Goal: Task Accomplishment & Management: Manage account settings

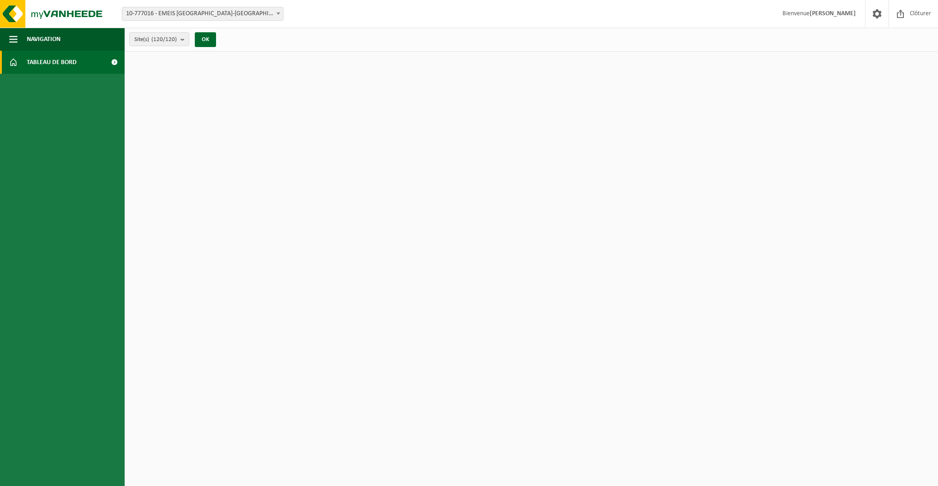
click at [66, 59] on span "Tableau de bord" at bounding box center [52, 62] width 50 height 23
click at [19, 36] on button "Navigation" at bounding box center [62, 39] width 125 height 23
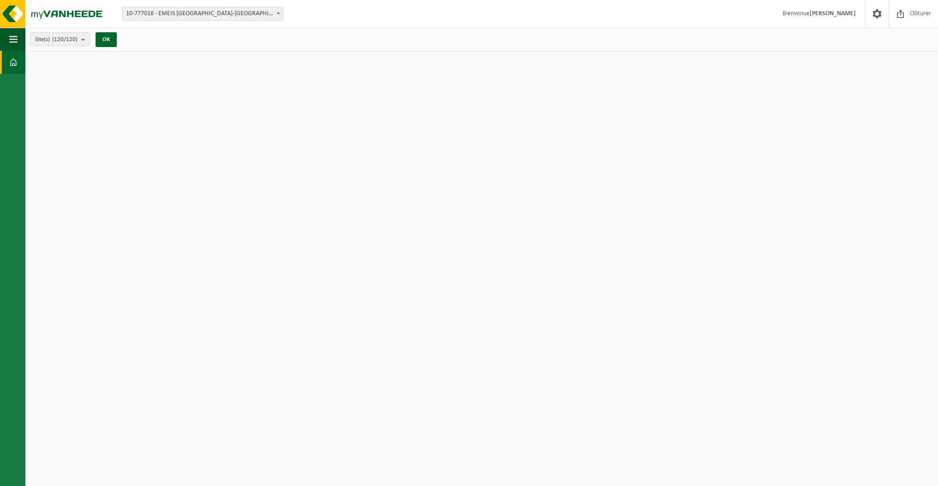
click at [19, 36] on button "Navigation" at bounding box center [12, 39] width 25 height 23
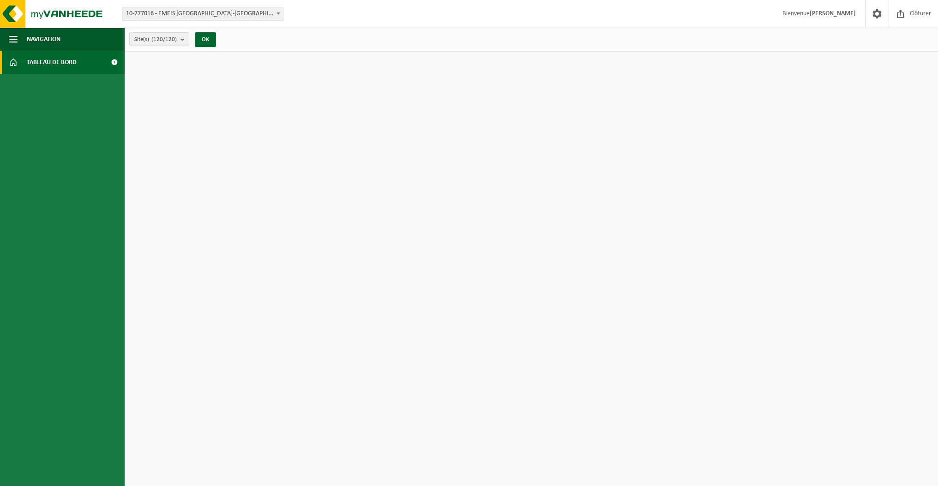
click at [35, 68] on span "Tableau de bord" at bounding box center [52, 62] width 50 height 23
click at [209, 36] on button "OK" at bounding box center [205, 39] width 21 height 15
click at [178, 38] on button "Site(s) (120/120)" at bounding box center [159, 39] width 60 height 14
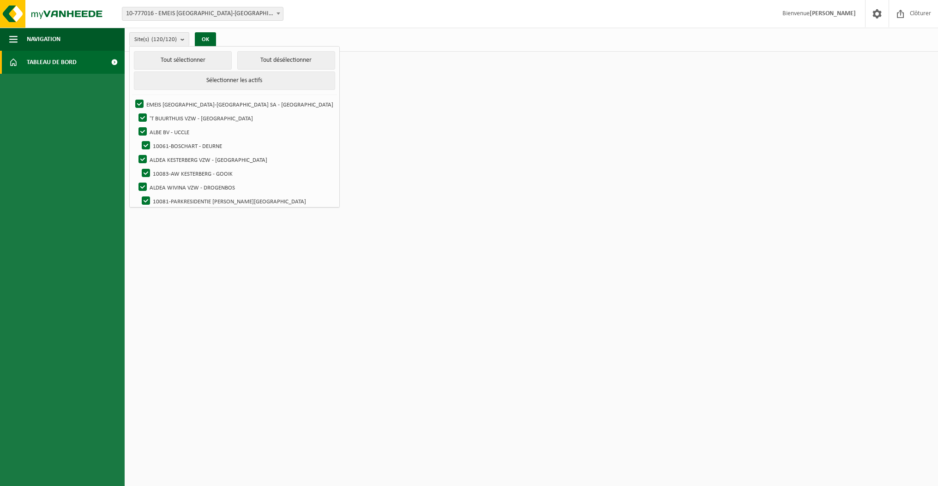
click at [609, 79] on html "Site: 10-777016 - EMEIS BELGIUM-LUXEMBOURG SA - UCCLE 10-782703 - 'T BUURTHUIS …" at bounding box center [469, 243] width 938 height 486
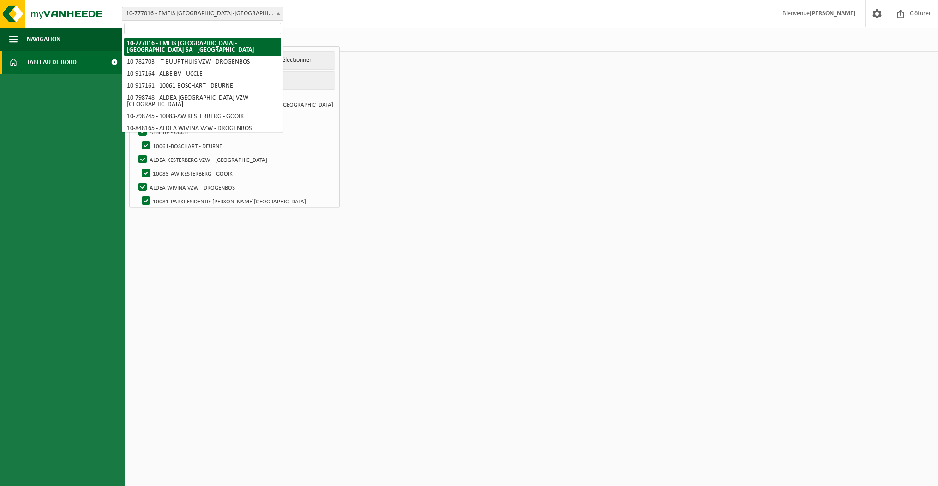
click at [280, 18] on span at bounding box center [278, 13] width 9 height 12
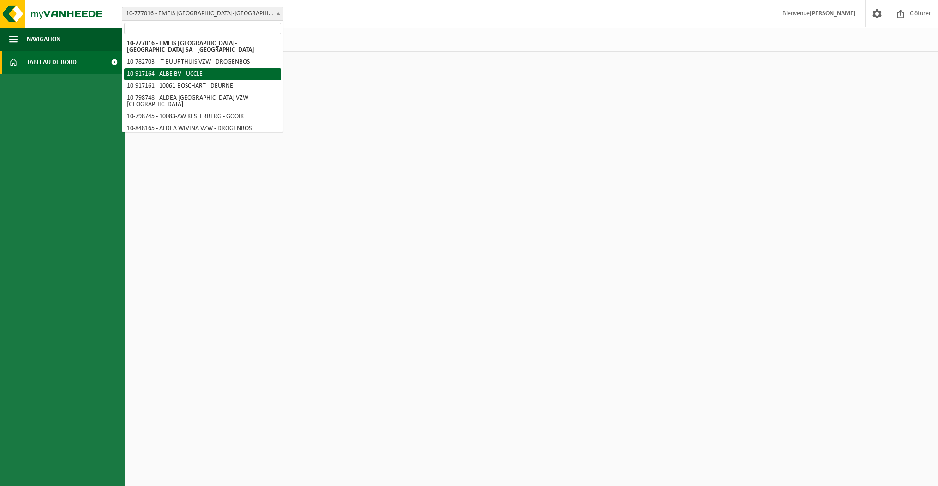
click at [375, 81] on html "Site: 10-777016 - EMEIS BELGIUM-LUXEMBOURG SA - UCCLE 10-782703 - 'T BUURTHUIS …" at bounding box center [469, 243] width 938 height 486
click at [375, 81] on html "Site: 10-777016 - EMEIS [GEOGRAPHIC_DATA]-[GEOGRAPHIC_DATA] [GEOGRAPHIC_DATA] -…" at bounding box center [469, 243] width 938 height 486
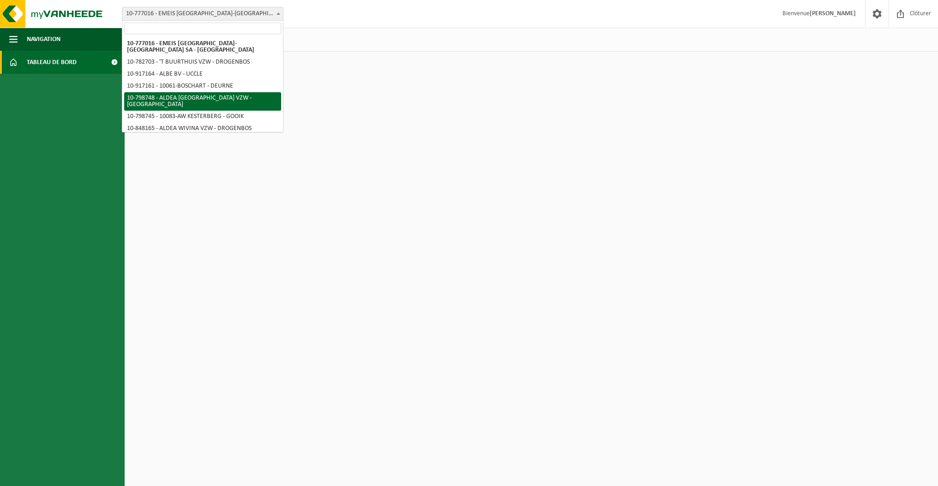
select select "33116"
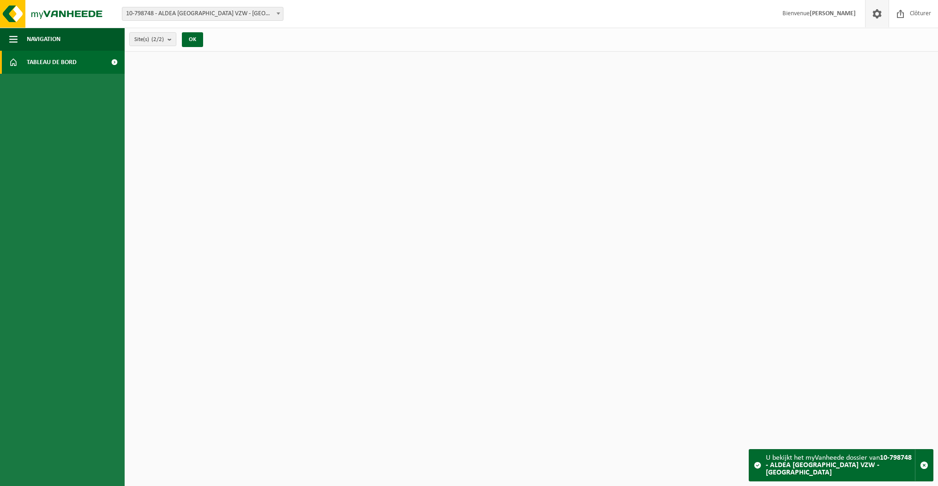
click at [879, 12] on span at bounding box center [877, 13] width 14 height 27
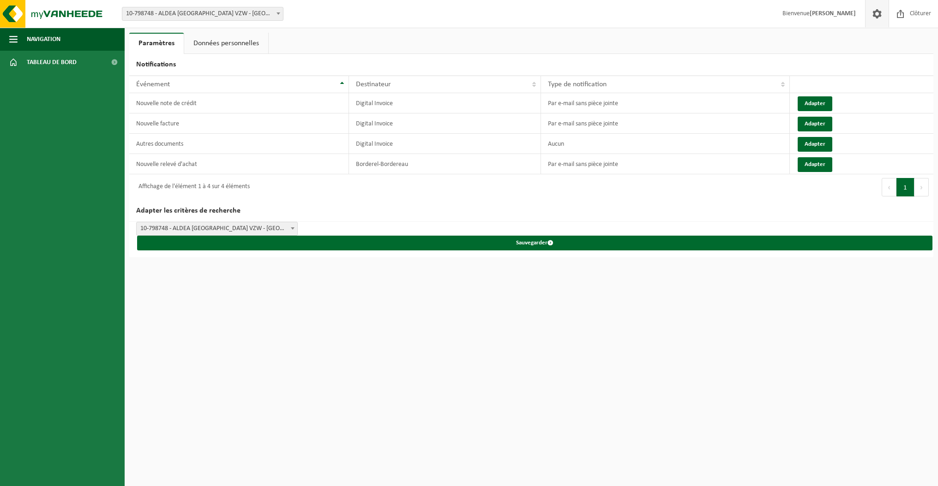
click at [229, 317] on html "Site: 10-777016 - EMEIS BELGIUM-LUXEMBOURG SA - UCCLE 10-782703 - 'T BUURTHUIS …" at bounding box center [469, 243] width 938 height 486
click at [33, 59] on span "Tableau de bord" at bounding box center [52, 62] width 50 height 23
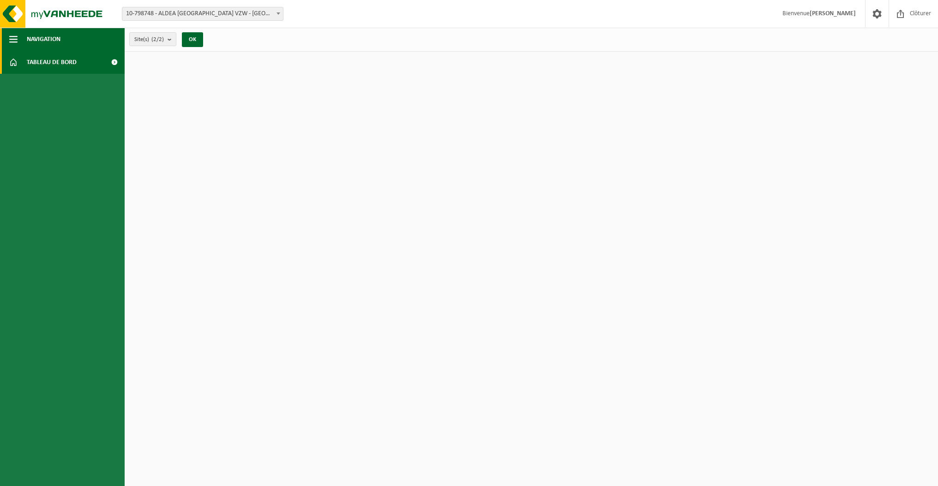
click at [14, 33] on span "button" at bounding box center [13, 39] width 8 height 23
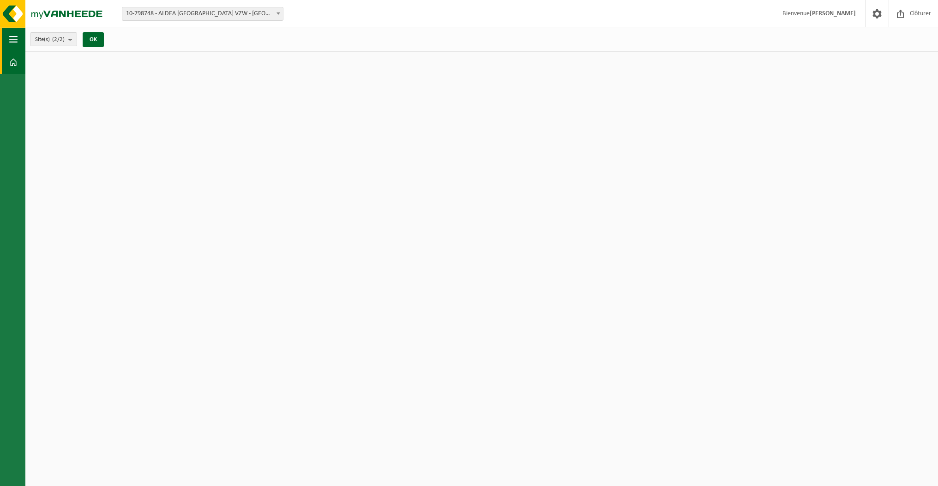
click at [14, 33] on span "button" at bounding box center [13, 39] width 8 height 23
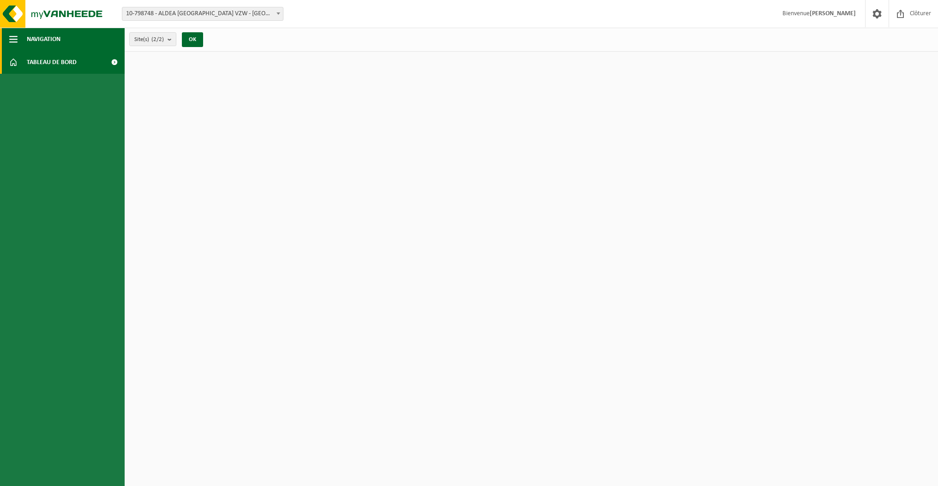
click at [81, 34] on button "Navigation" at bounding box center [62, 39] width 125 height 23
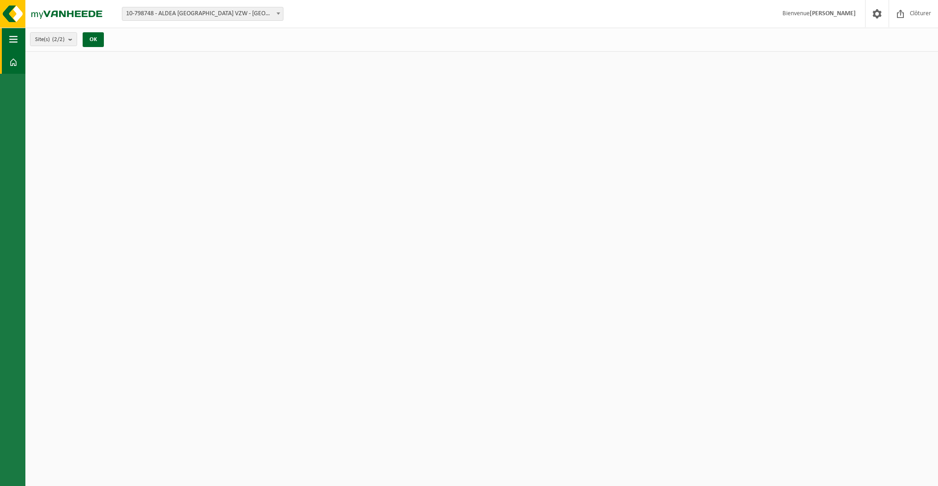
click at [81, 34] on div "Site(s) (2/2) Tout sélectionner Tout désélectionner Sélectionner les actifs ALD…" at bounding box center [69, 40] width 89 height 20
click at [68, 42] on button "Site(s) (2/2)" at bounding box center [53, 39] width 47 height 14
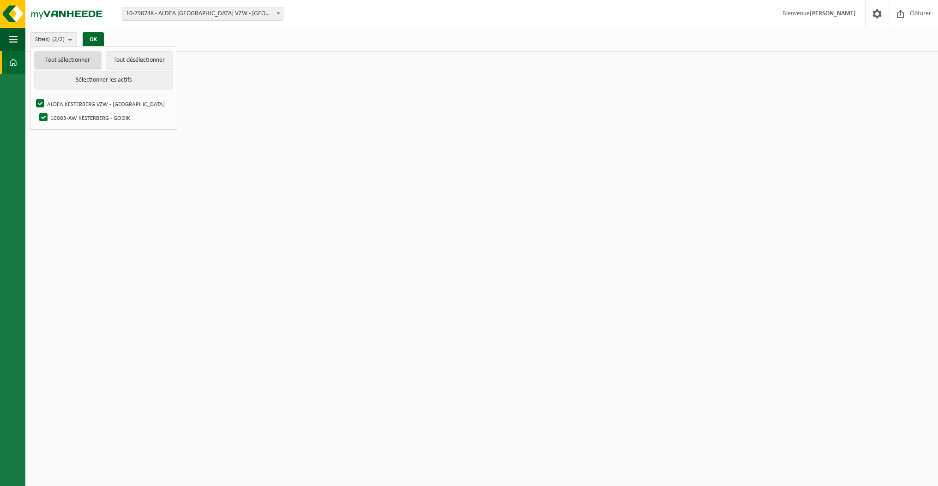
click at [76, 58] on button "Tout sélectionner" at bounding box center [67, 60] width 67 height 18
click at [37, 102] on label "ALDEA KESTERBERG VZW - [GEOGRAPHIC_DATA]" at bounding box center [103, 104] width 139 height 14
click at [33, 97] on input "ALDEA KESTERBERG VZW - [GEOGRAPHIC_DATA]" at bounding box center [32, 96] width 0 height 0
checkbox input "false"
click at [43, 117] on label "10083-AW KESTERBERG - GOOIK" at bounding box center [105, 118] width 136 height 14
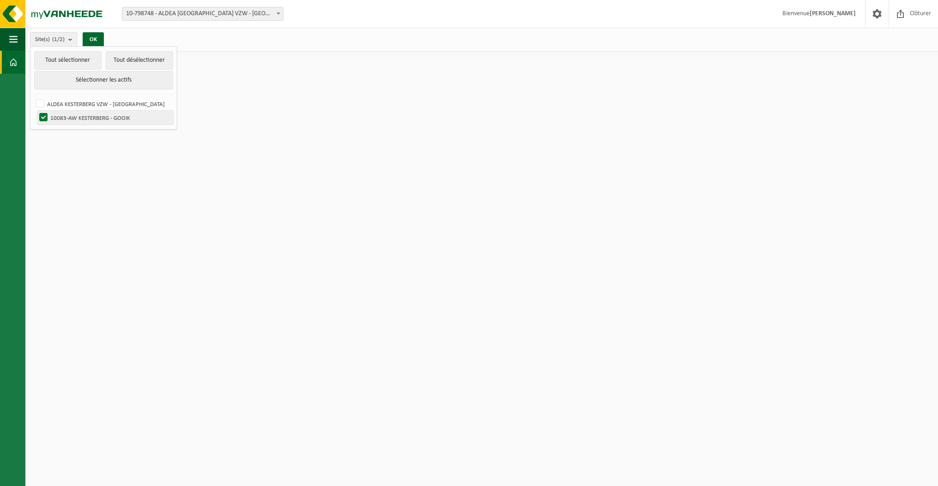
click at [36, 111] on input "10083-AW KESTERBERG - GOOIK" at bounding box center [36, 110] width 0 height 0
checkbox input "false"
click at [126, 200] on html "Site: 10-777016 - EMEIS [GEOGRAPHIC_DATA]-[GEOGRAPHIC_DATA] [GEOGRAPHIC_DATA] -…" at bounding box center [469, 243] width 938 height 486
click at [126, 200] on html "Site: 10-777016 - EMEIS BELGIUM-LUXEMBOURG SA - UCCLE 10-782703 - 'T BUURTHUIS …" at bounding box center [469, 243] width 938 height 486
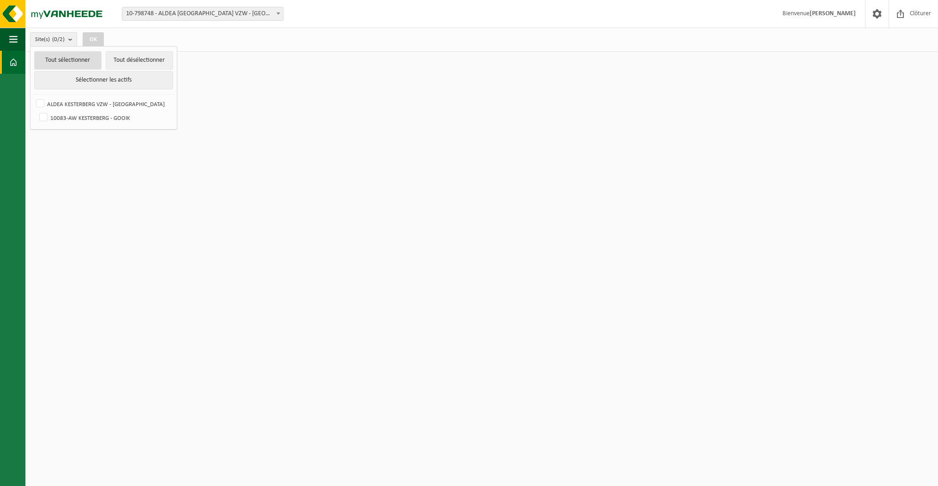
click at [72, 66] on button "Tout sélectionner" at bounding box center [67, 60] width 67 height 18
checkbox input "true"
click at [72, 66] on button "Tout sélectionner" at bounding box center [67, 60] width 67 height 18
click at [150, 65] on button "Tout désélectionner" at bounding box center [139, 60] width 67 height 18
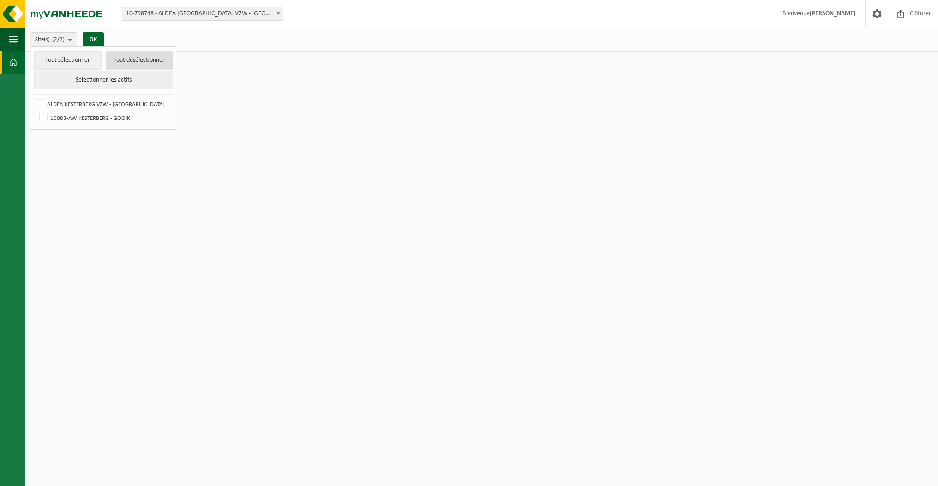
checkbox input "false"
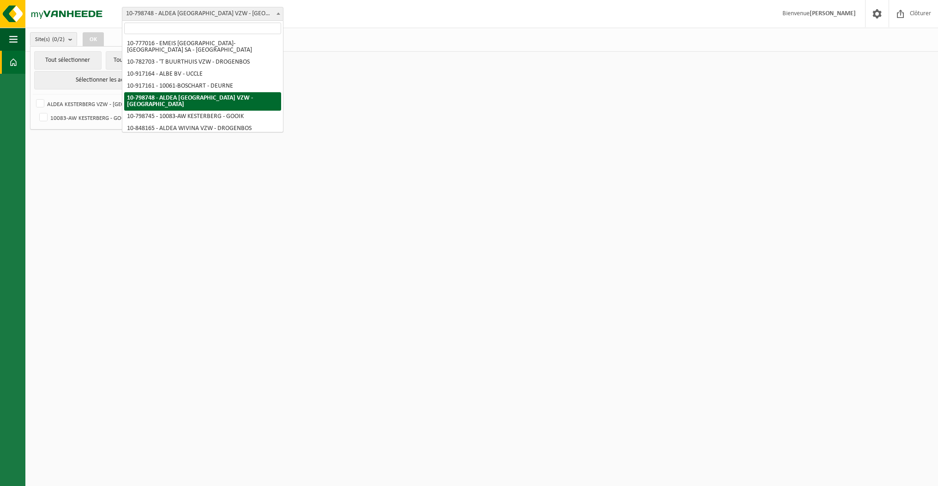
click at [268, 11] on span "10-798748 - ALDEA [GEOGRAPHIC_DATA] VZW - [GEOGRAPHIC_DATA]" at bounding box center [202, 13] width 161 height 13
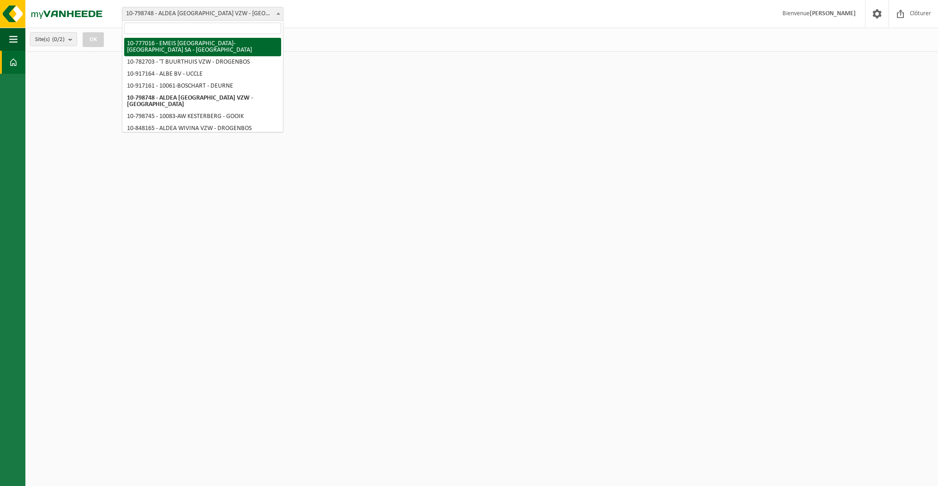
select select "26205"
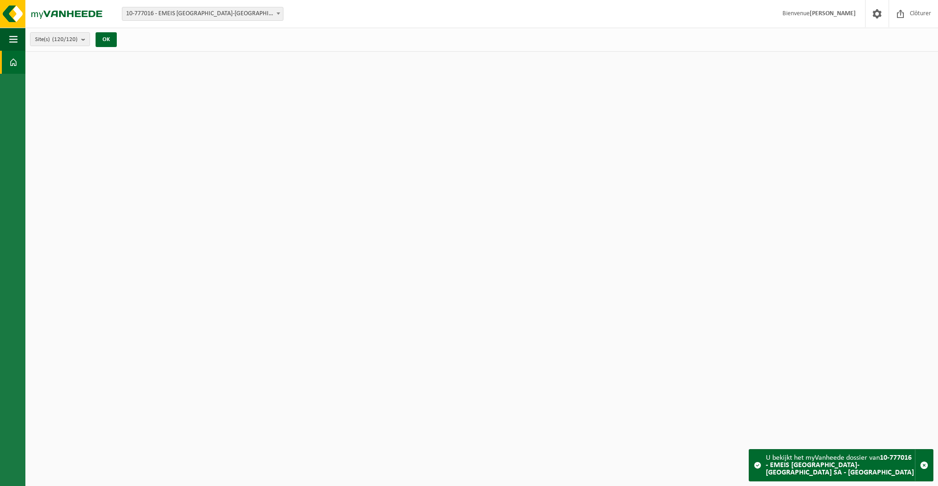
click at [9, 55] on span at bounding box center [13, 62] width 8 height 23
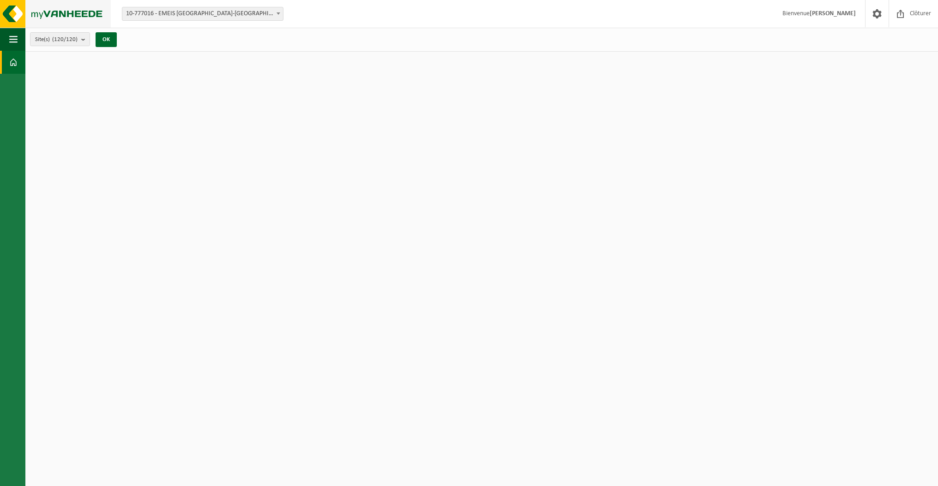
click at [12, 16] on img at bounding box center [55, 14] width 111 height 28
click at [32, 17] on img at bounding box center [55, 14] width 111 height 28
click at [17, 40] on span "button" at bounding box center [13, 39] width 8 height 23
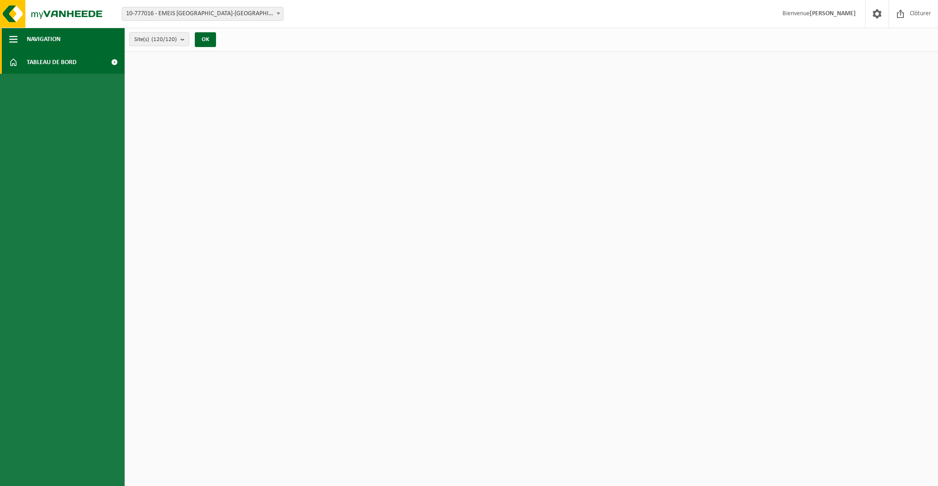
click at [17, 40] on span "button" at bounding box center [13, 39] width 8 height 23
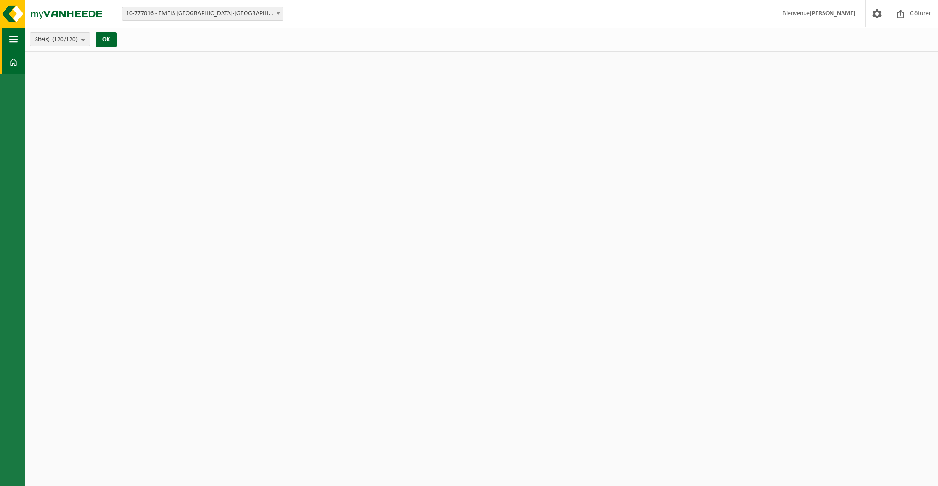
click at [17, 40] on span "button" at bounding box center [13, 39] width 8 height 23
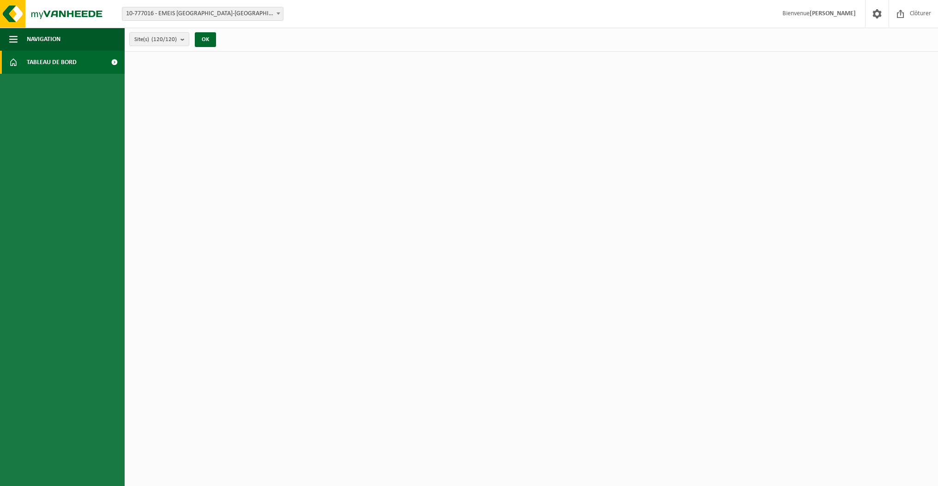
click at [115, 63] on span at bounding box center [114, 62] width 21 height 23
click at [288, 7] on div "Site: 10-777016 - EMEIS [GEOGRAPHIC_DATA]-[GEOGRAPHIC_DATA] [GEOGRAPHIC_DATA] -…" at bounding box center [206, 14] width 182 height 14
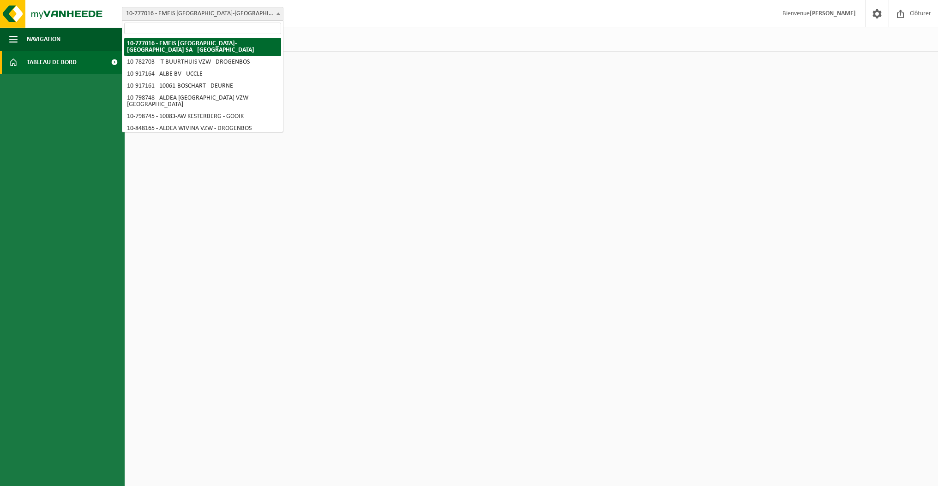
click at [277, 18] on span at bounding box center [278, 13] width 9 height 12
type input "parc"
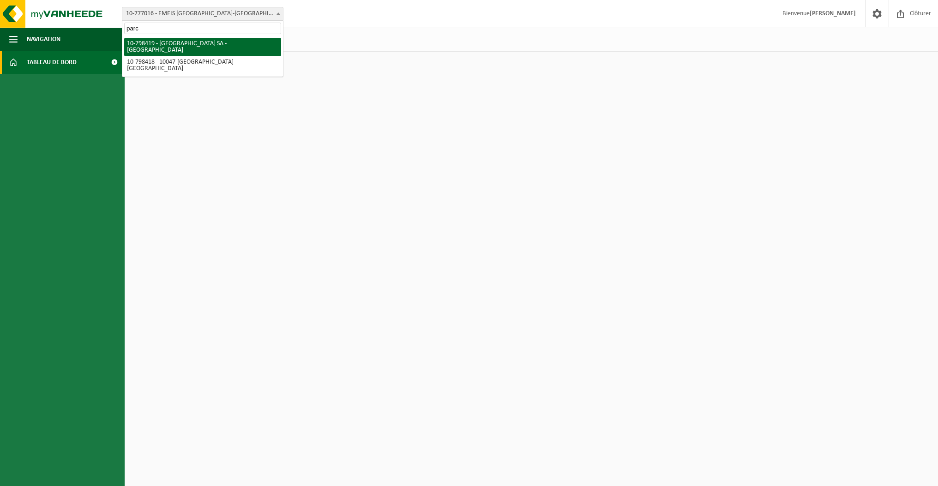
select select "32981"
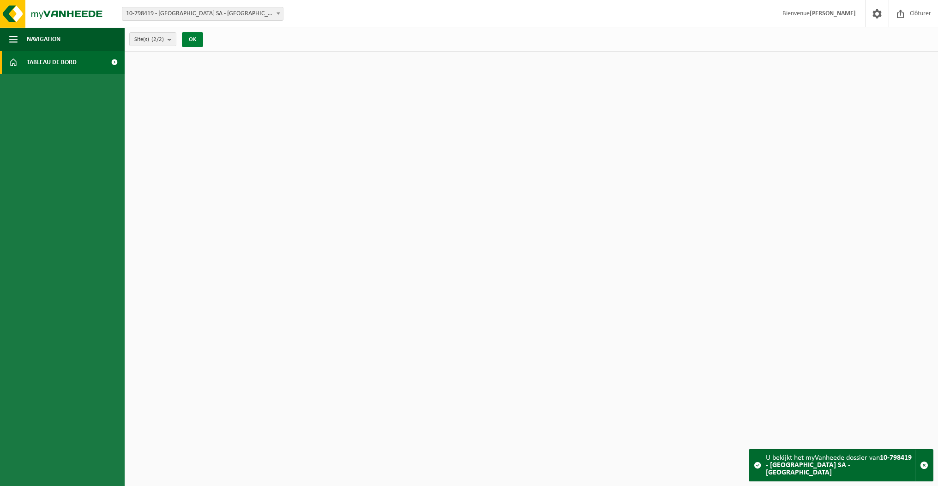
click at [190, 40] on button "OK" at bounding box center [192, 39] width 21 height 15
click at [168, 40] on b "submit" at bounding box center [171, 39] width 8 height 13
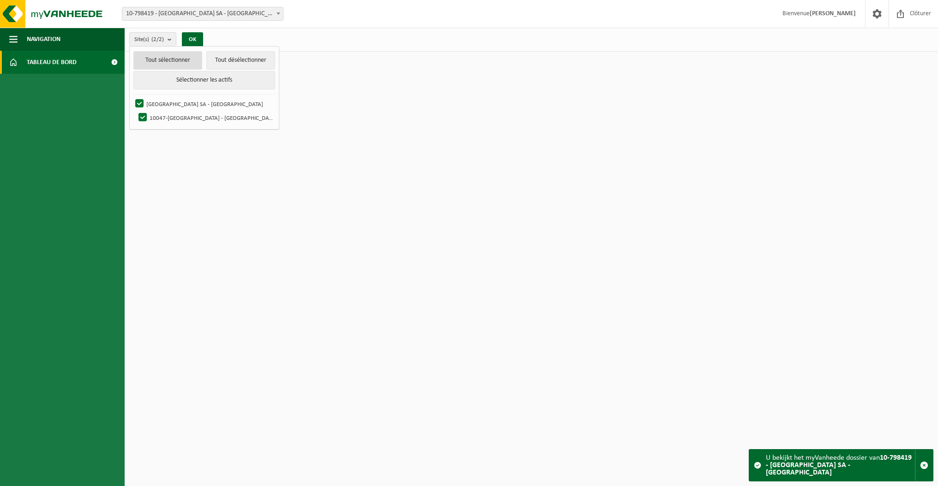
click at [175, 64] on button "Tout sélectionner" at bounding box center [167, 60] width 69 height 18
click at [202, 36] on button "OK" at bounding box center [192, 39] width 21 height 15
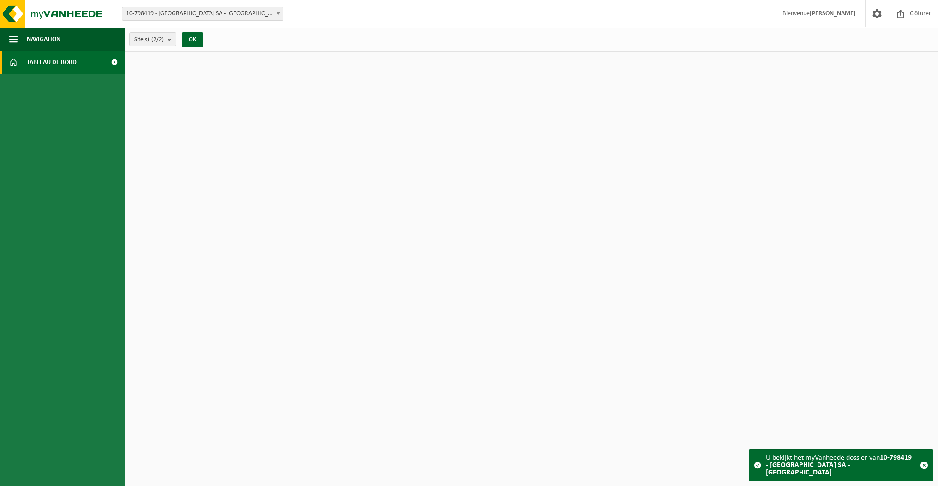
click at [848, 472] on div "U bekijkt het myVanheede dossier van 10-798419 - [GEOGRAPHIC_DATA] SA - [GEOGRA…" at bounding box center [839, 465] width 149 height 31
drag, startPoint x: 848, startPoint y: 472, endPoint x: 763, endPoint y: 461, distance: 86.0
click at [763, 461] on div "U bekijkt het myVanheede dossier van 10-798419 - [GEOGRAPHIC_DATA] SA - [GEOGRA…" at bounding box center [840, 465] width 185 height 32
copy div "U bekijkt het myVanheede dossier van 10-798419 - [GEOGRAPHIC_DATA] SA - [GEOGRA…"
click at [871, 395] on html "Site: 10-777016 - EMEIS BELGIUM-LUXEMBOURG SA - UCCLE 10-782703 - 'T BUURTHUIS …" at bounding box center [469, 243] width 938 height 486
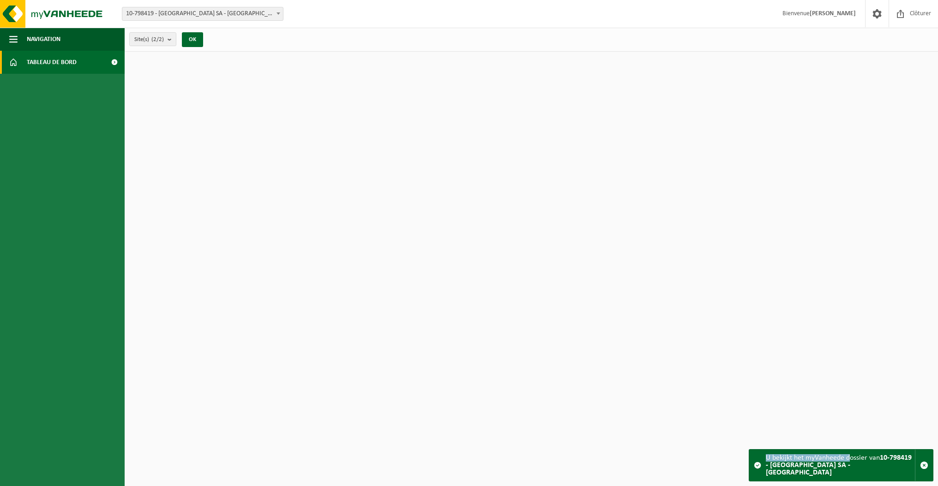
drag, startPoint x: 851, startPoint y: 470, endPoint x: 748, endPoint y: 442, distance: 106.4
click at [748, 442] on html "Site: 10-777016 - EMEIS BELGIUM-LUXEMBOURG SA - UCCLE 10-782703 - 'T BUURTHUIS …" at bounding box center [469, 243] width 938 height 486
copy body "Patientez Le téléchargement est un peu long en raison de la grande quantité de …"
click at [823, 250] on html "Site: 10-777016 - EMEIS BELGIUM-LUXEMBOURG SA - UCCLE 10-782703 - 'T BUURTHUIS …" at bounding box center [469, 243] width 938 height 486
click at [67, 60] on span "Tableau de bord" at bounding box center [52, 62] width 50 height 23
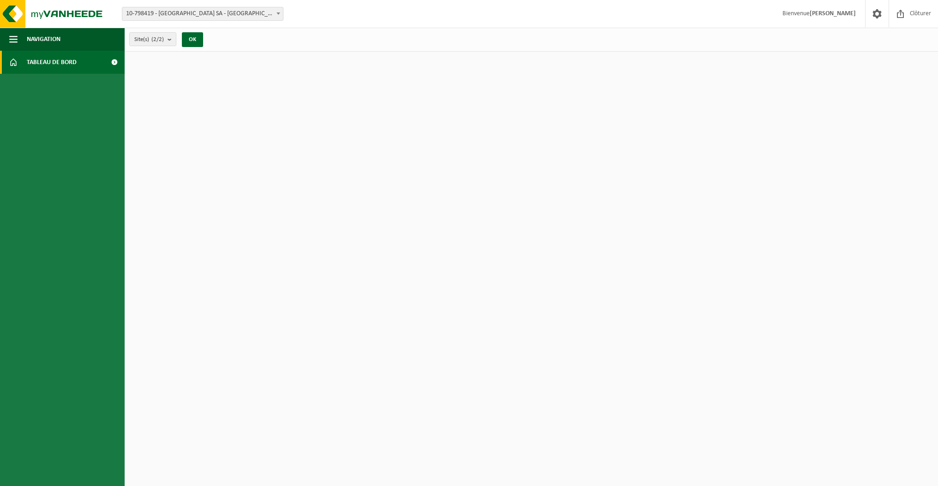
click at [118, 62] on span at bounding box center [114, 62] width 21 height 23
click at [12, 64] on span at bounding box center [13, 62] width 8 height 23
click at [10, 46] on span "button" at bounding box center [13, 39] width 8 height 23
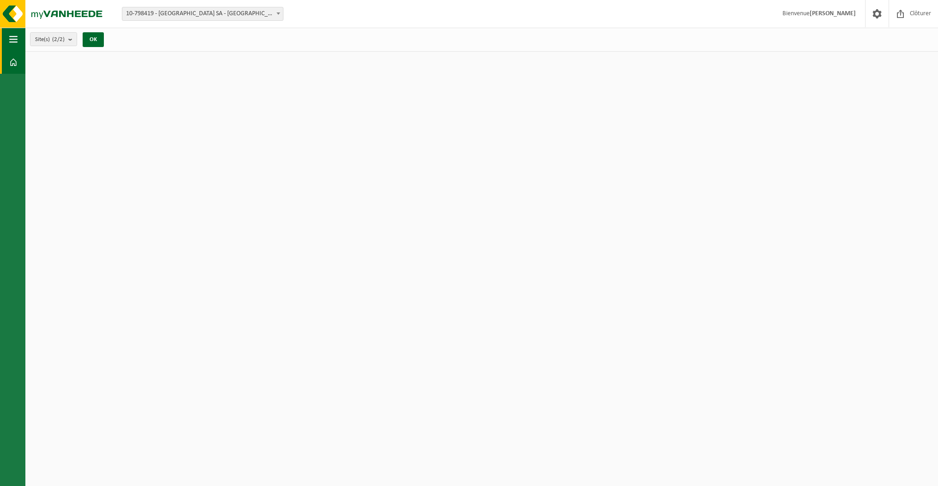
click at [10, 46] on span "button" at bounding box center [13, 39] width 8 height 23
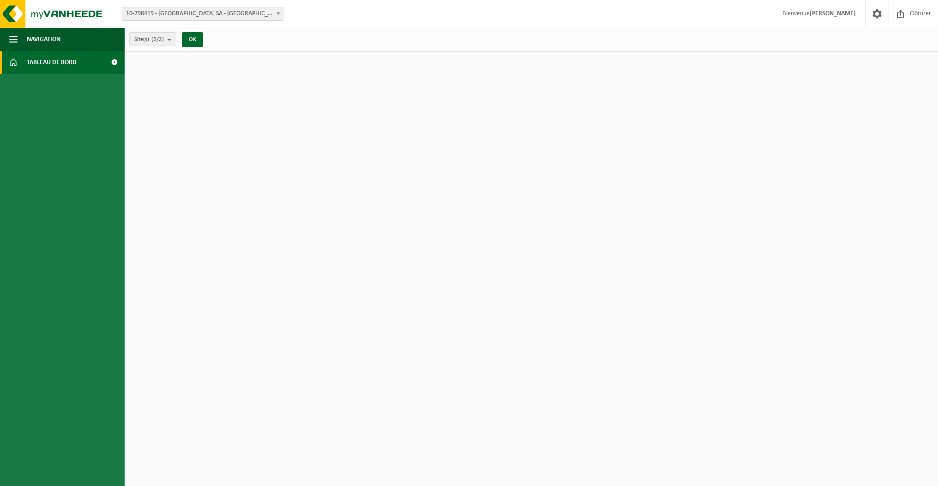
drag, startPoint x: 902, startPoint y: 1, endPoint x: 738, endPoint y: 195, distance: 253.4
click at [738, 195] on html "Site: 10-777016 - EMEIS [GEOGRAPHIC_DATA]-[GEOGRAPHIC_DATA] [GEOGRAPHIC_DATA] -…" at bounding box center [469, 243] width 938 height 486
click at [81, 60] on link "Tableau de bord" at bounding box center [62, 62] width 125 height 23
click at [64, 36] on button "Navigation" at bounding box center [62, 39] width 125 height 23
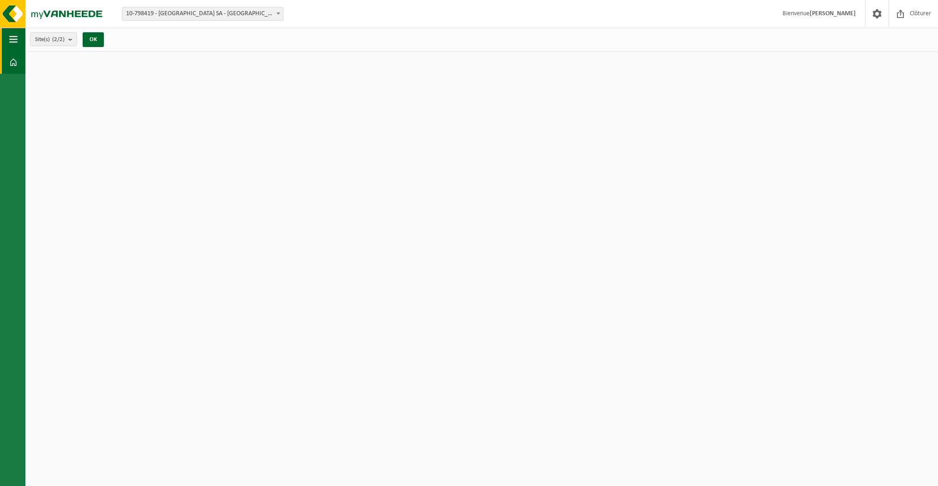
click at [15, 34] on span "button" at bounding box center [13, 39] width 8 height 23
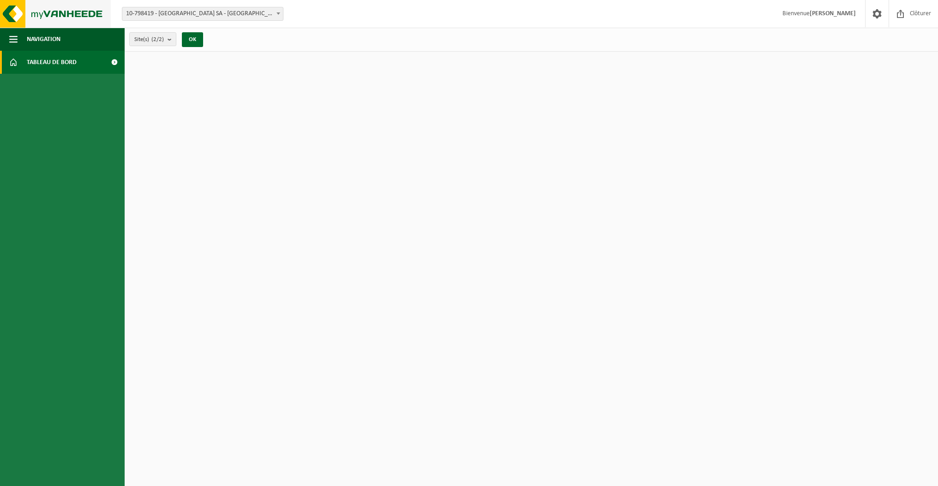
click at [14, 21] on img at bounding box center [55, 14] width 111 height 28
click at [23, 41] on button "Navigation" at bounding box center [62, 39] width 125 height 23
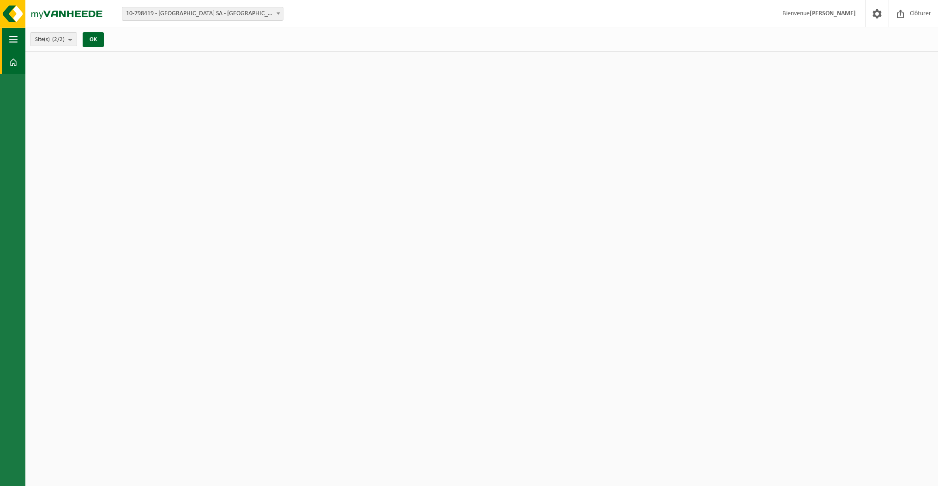
click at [23, 41] on button "Navigation" at bounding box center [12, 39] width 25 height 23
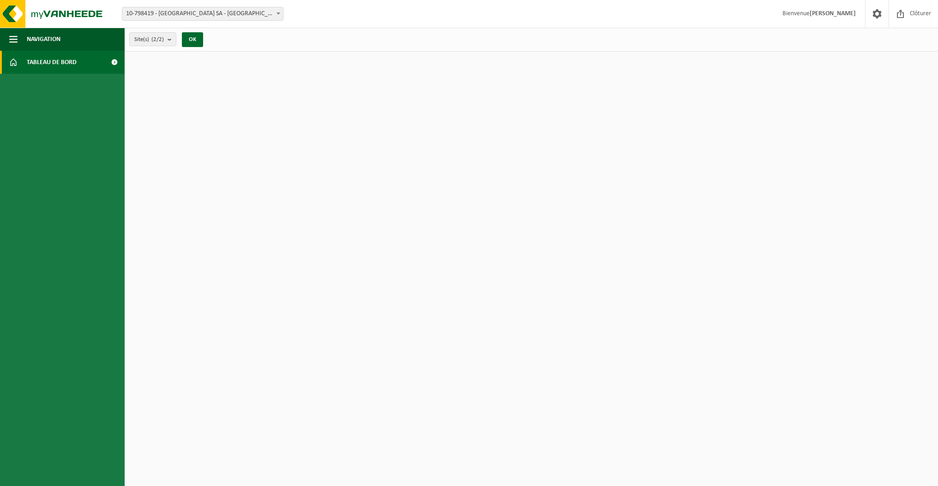
click at [37, 66] on span "Tableau de bord" at bounding box center [52, 62] width 50 height 23
